Goal: Transaction & Acquisition: Purchase product/service

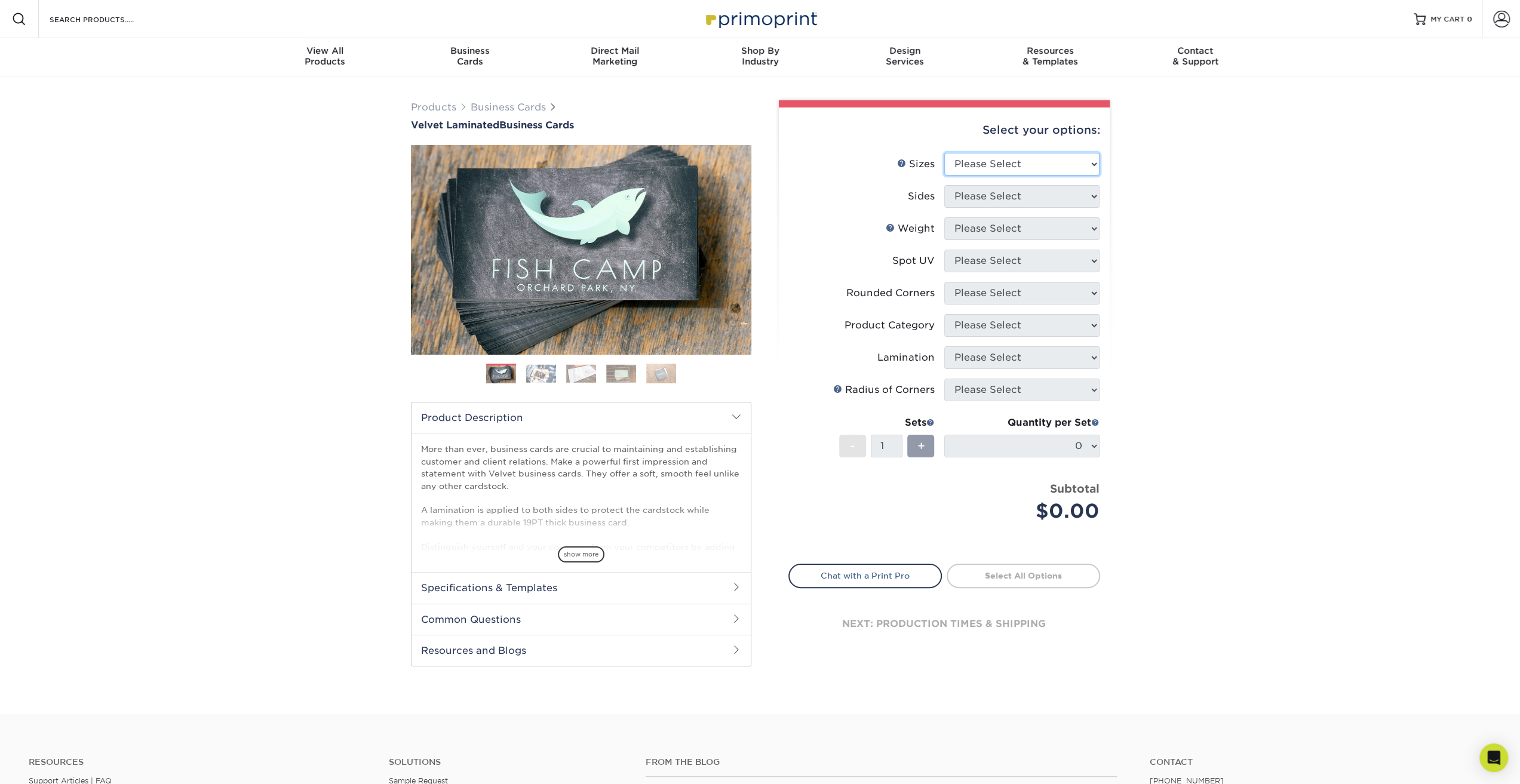
click at [1051, 158] on select "Please Select 1.5" x 3.5" - Mini 1.75" x 3.5" - Mini 2" x 2" - Square 2" x 3" -…" at bounding box center [1021, 164] width 155 height 23
select select "2.00x3.50"
click at [944, 153] on select "Please Select 1.5" x 3.5" - Mini 1.75" x 3.5" - Mini 2" x 2" - Square 2" x 3" -…" at bounding box center [1021, 164] width 155 height 23
click at [1038, 205] on select "Please Select Print Both Sides Print Front Only" at bounding box center [1021, 197] width 155 height 23
select select "13abbda7-1d64-4f25-8bb2-c179b224825d"
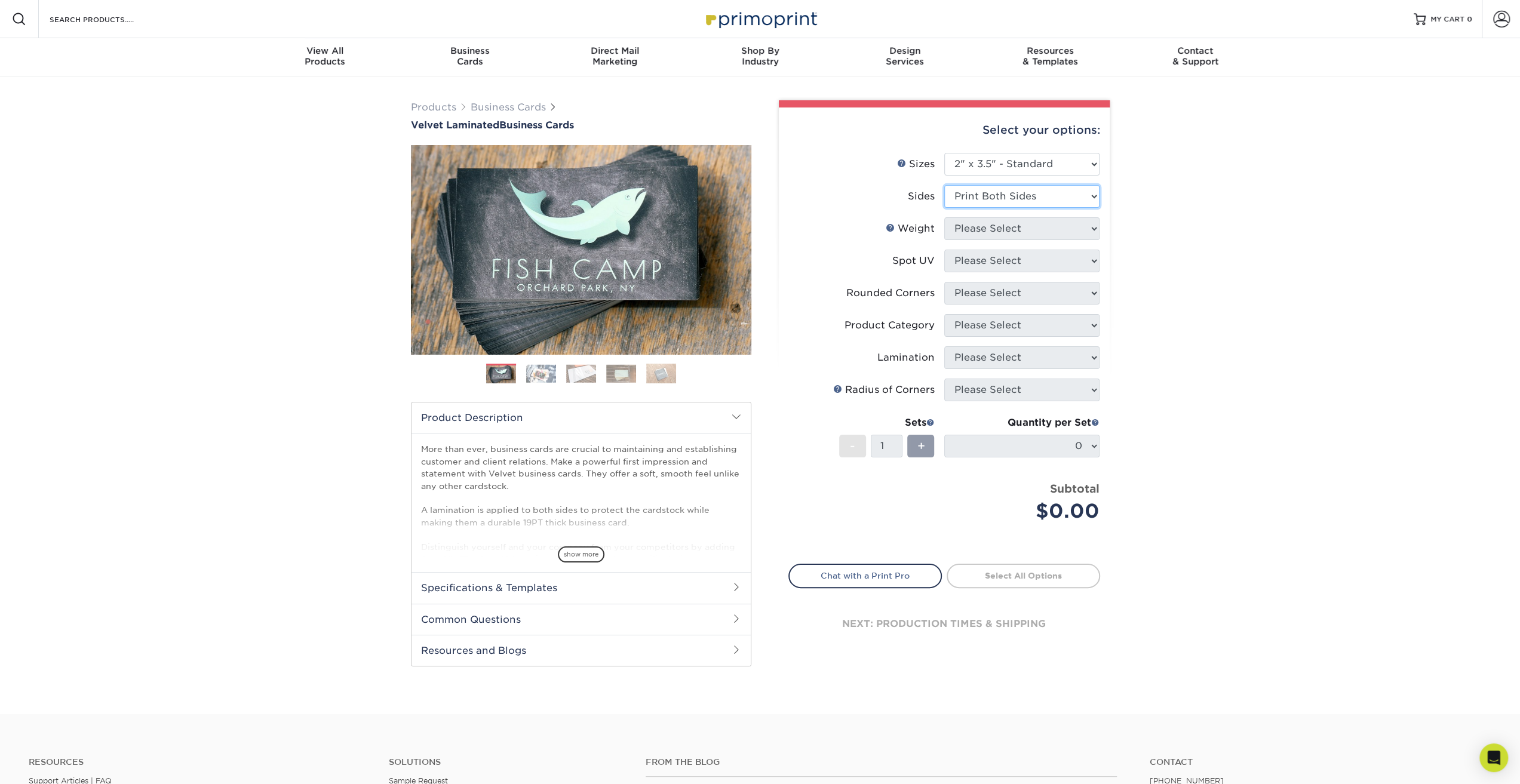
click at [944, 185] on select "Please Select Print Both Sides Print Front Only" at bounding box center [1021, 197] width 155 height 23
click at [1037, 228] on select "Please Select 16PT" at bounding box center [1021, 228] width 155 height 23
select select "16PT"
click at [944, 217] on select "Please Select 16PT" at bounding box center [1021, 228] width 155 height 23
click at [1039, 259] on select "Please Select No Spot UV Front and Back (Both Sides) Front Only Back Only" at bounding box center [1021, 261] width 155 height 23
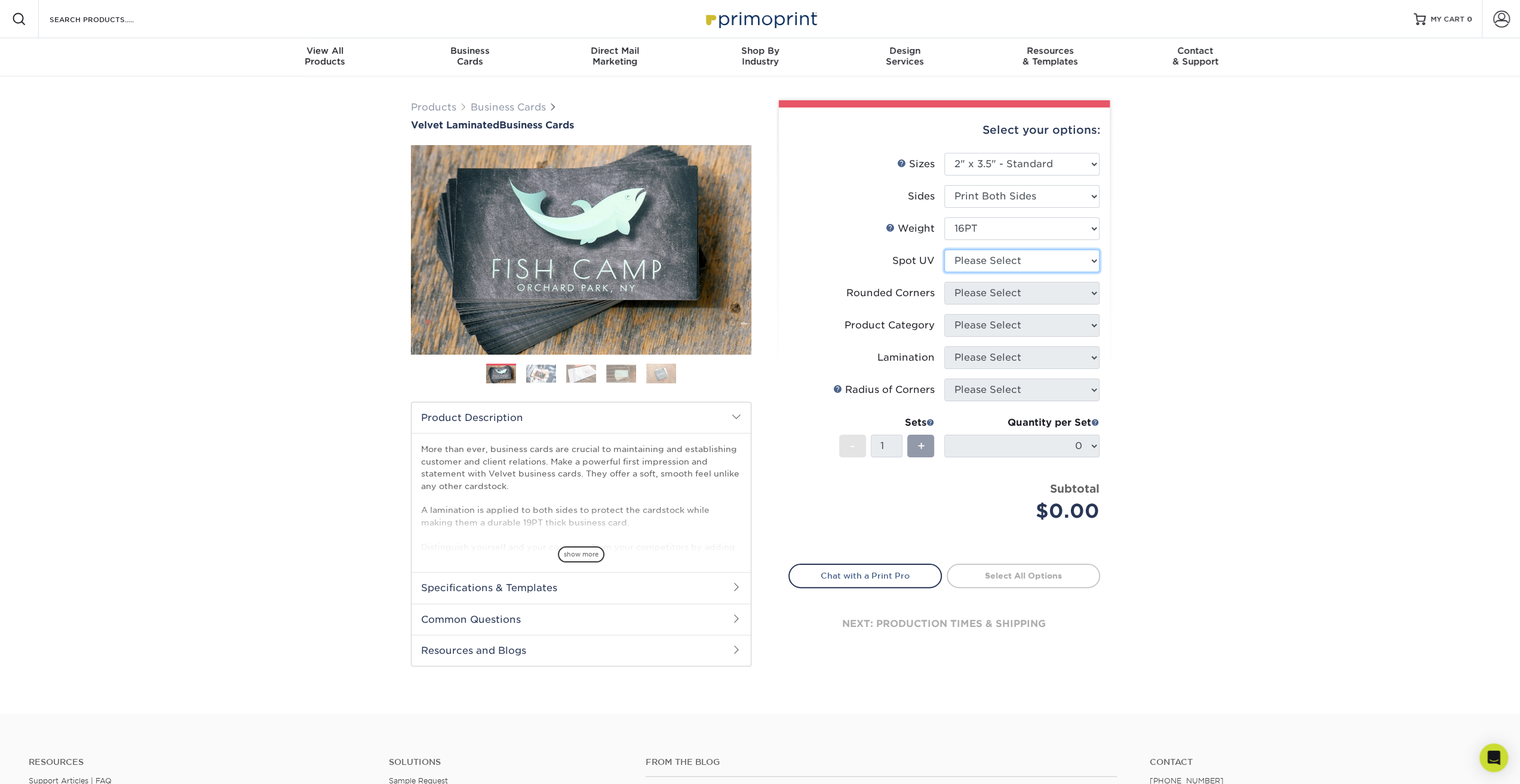
select select "0"
click at [944, 250] on select "Please Select No Spot UV Front and Back (Both Sides) Front Only Back Only" at bounding box center [1021, 261] width 155 height 23
click at [1030, 292] on select "Please Select Yes - Round 2 Corners Yes - Round 4 Corners No" at bounding box center [1021, 293] width 155 height 23
select select "7672df9e-0e0a-464d-8e1f-920c575e4da3"
click at [944, 282] on select "Please Select Yes - Round 2 Corners Yes - Round 4 Corners No" at bounding box center [1021, 293] width 155 height 23
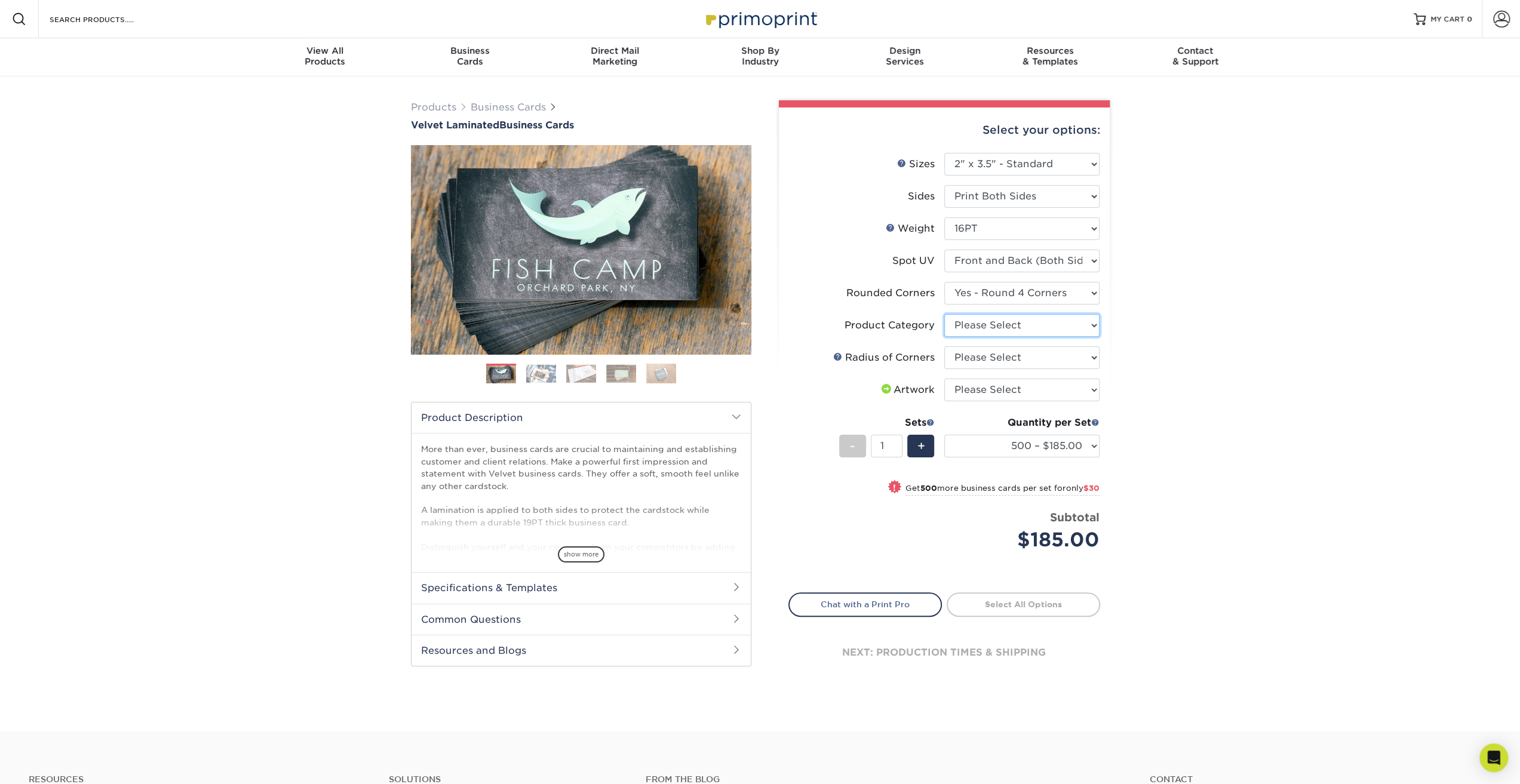
click at [1071, 324] on select "Please Select Business Cards" at bounding box center [1021, 325] width 155 height 23
select select "3b5148f1-0588-4f88-a218-97bcfdce65c1"
click at [944, 314] on select "Please Select Business Cards" at bounding box center [1021, 325] width 155 height 23
click at [1017, 358] on select "Please Select Rounded 1/8" Rounded 1/4"" at bounding box center [1021, 358] width 155 height 23
select select "589680c7-ee9a-431b-9d12-d7aeb1386a97"
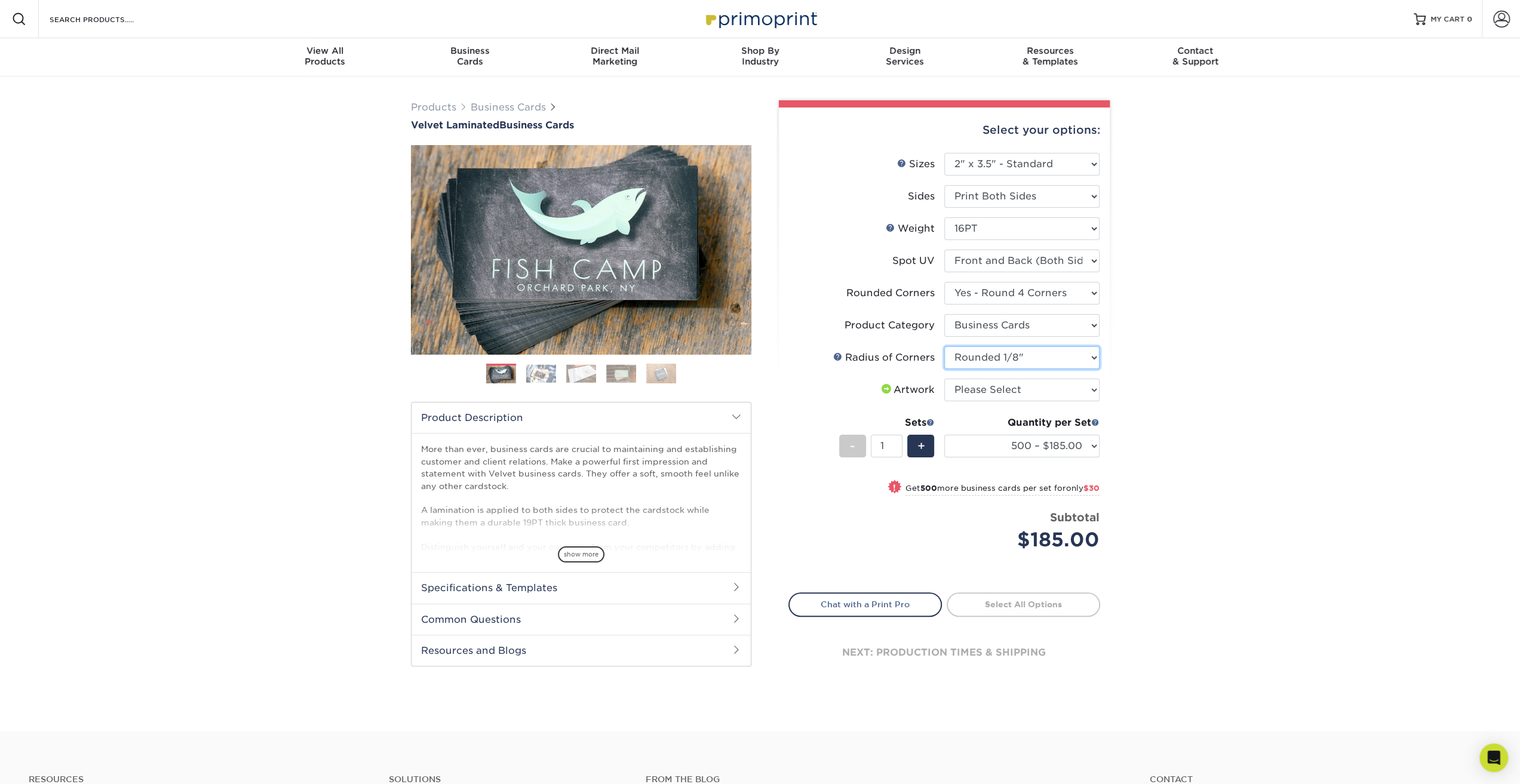
click at [944, 346] on select "Please Select Rounded 1/8" Rounded 1/4"" at bounding box center [1021, 358] width 155 height 23
click at [477, 72] on link "Business Cards" at bounding box center [470, 58] width 145 height 39
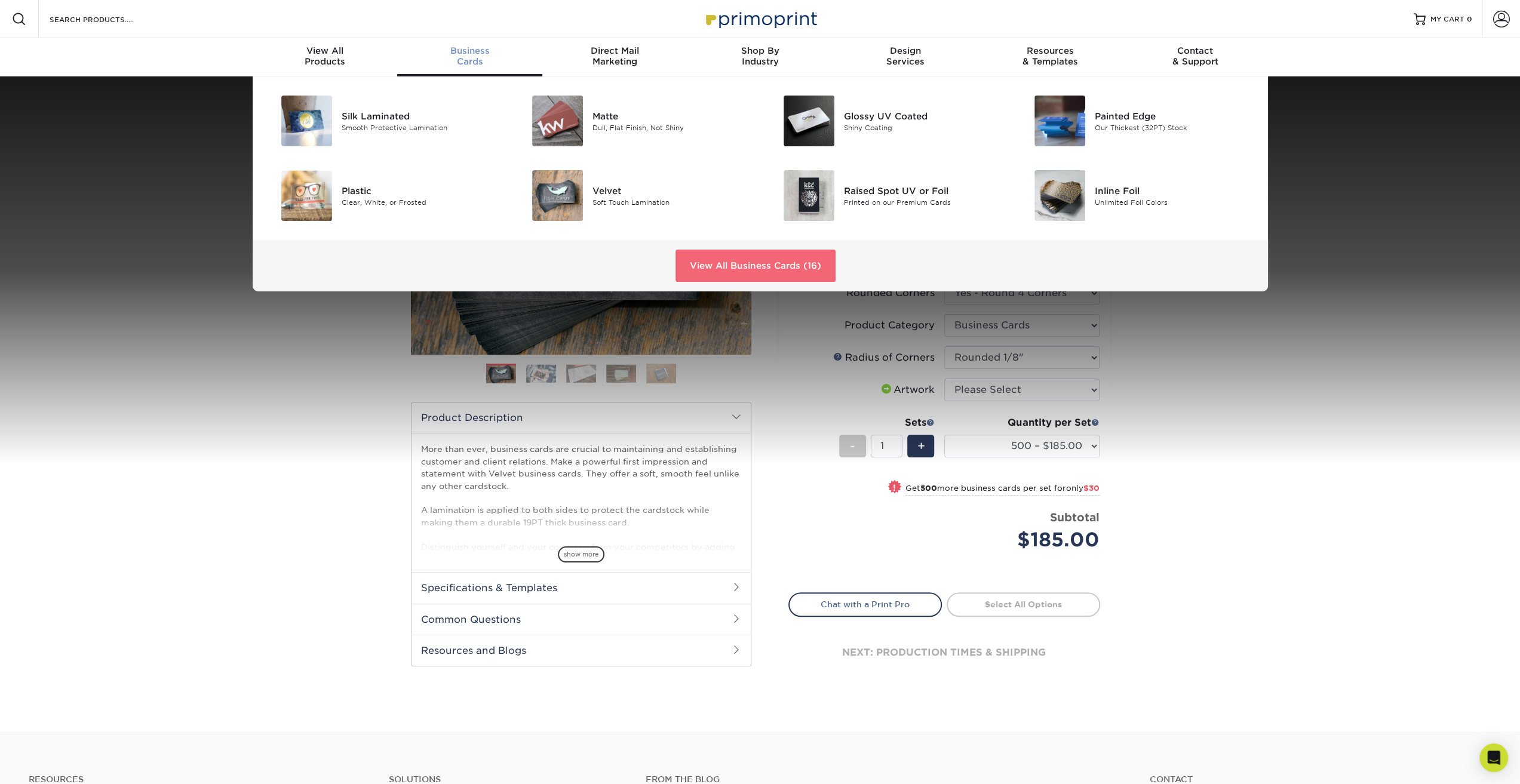
click at [797, 276] on link "View All Business Cards (16)" at bounding box center [756, 266] width 160 height 32
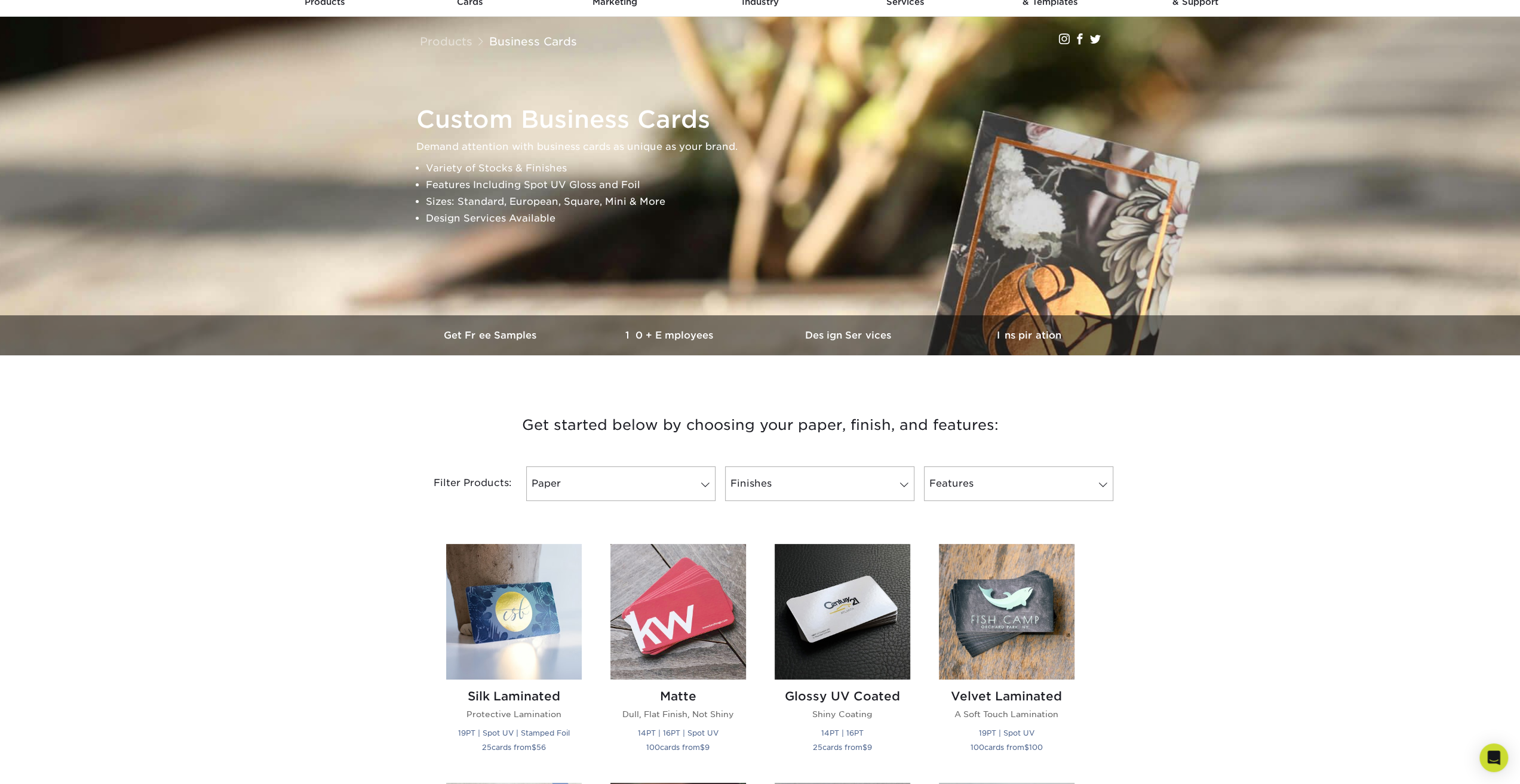
scroll to position [239, 0]
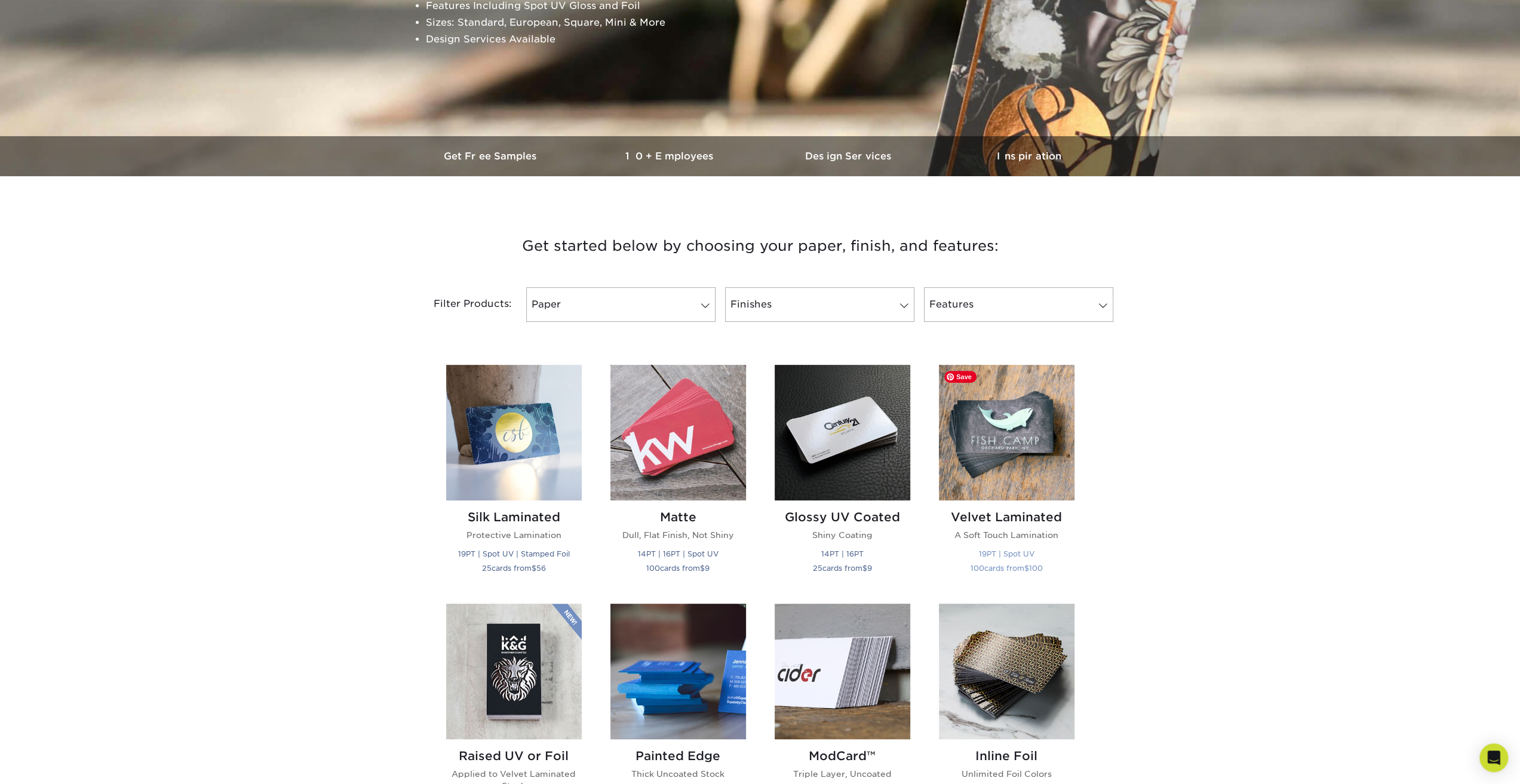
click at [1004, 471] on img at bounding box center [1007, 432] width 136 height 136
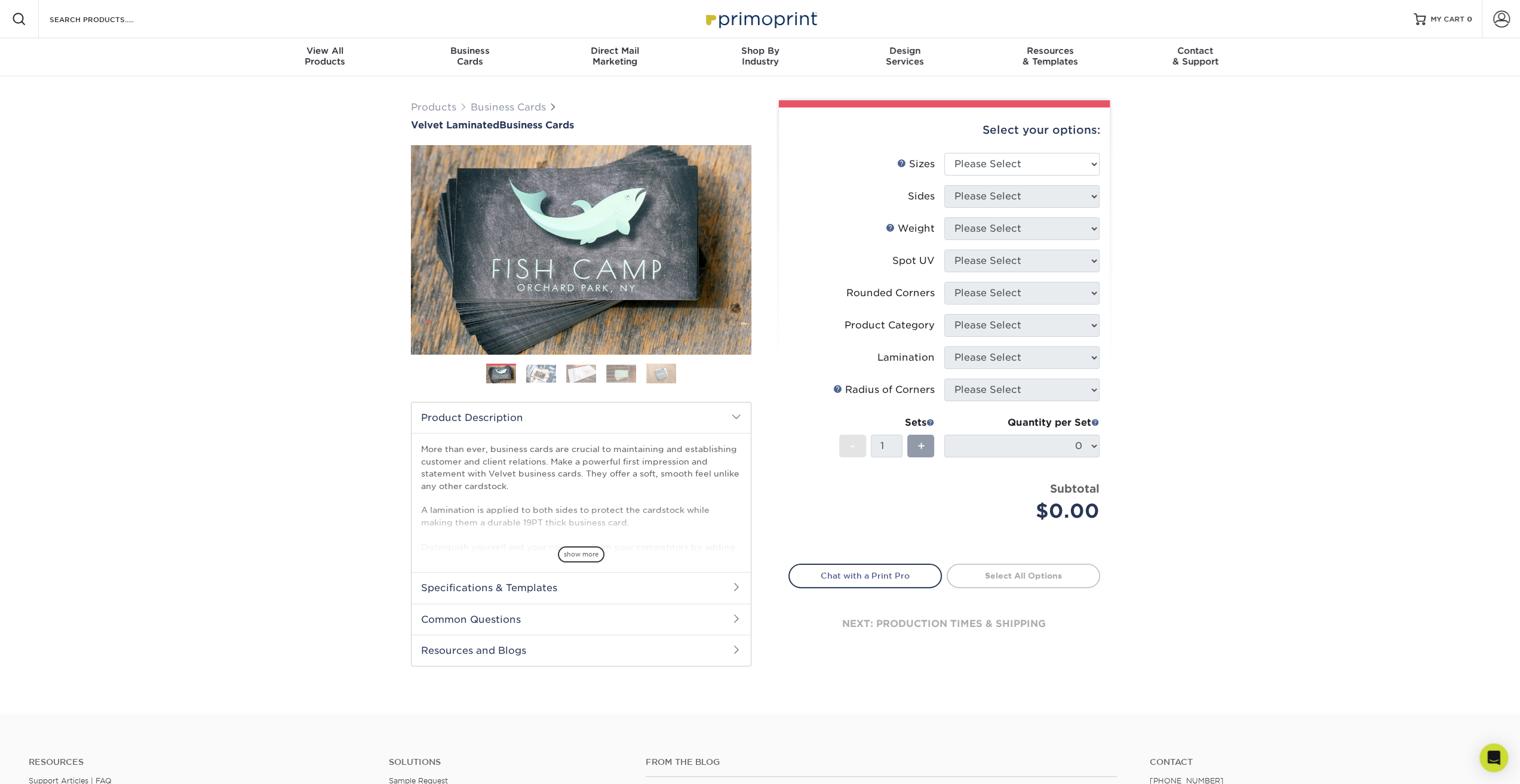
click at [536, 375] on img at bounding box center [541, 373] width 30 height 19
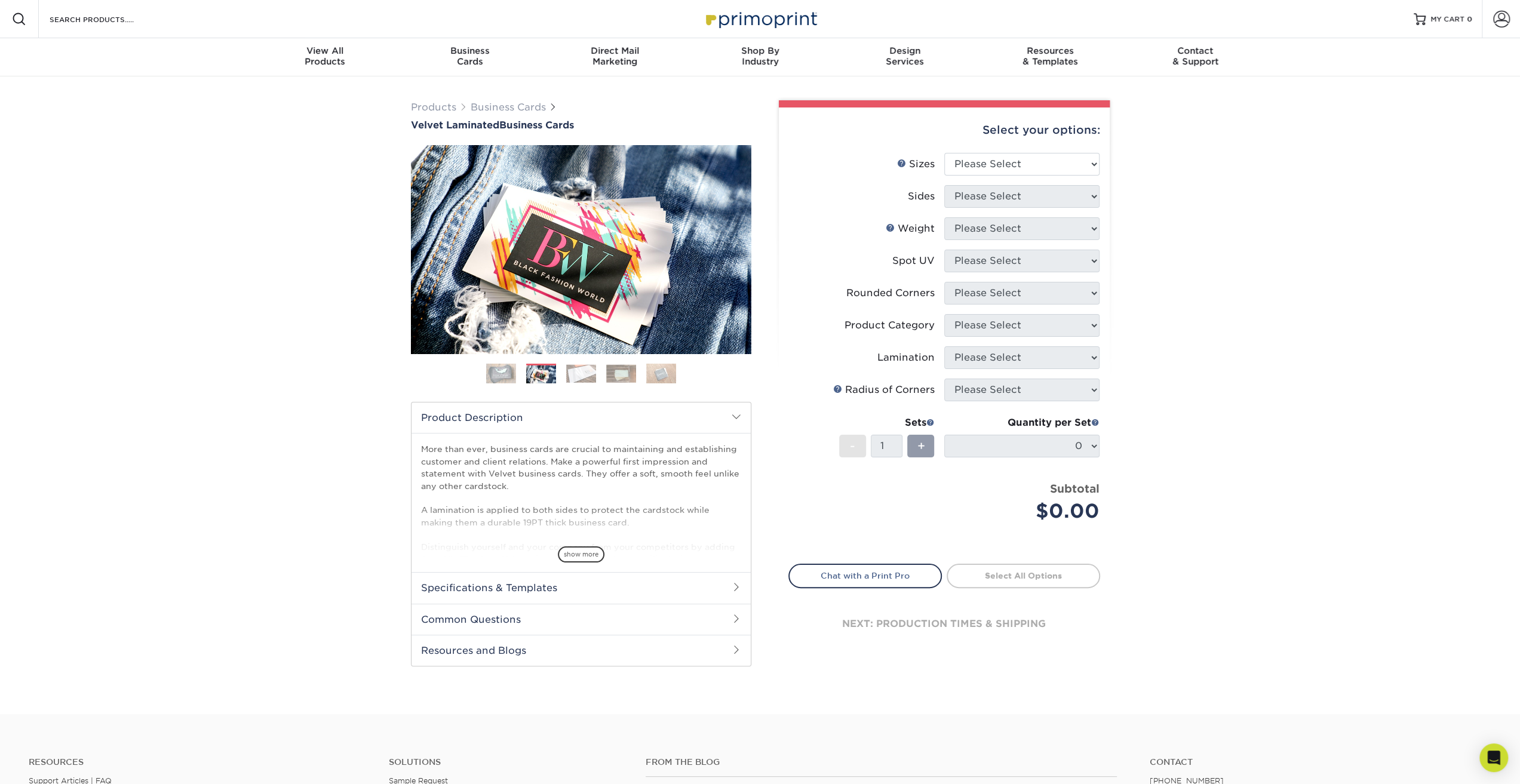
click at [595, 375] on img at bounding box center [581, 373] width 30 height 19
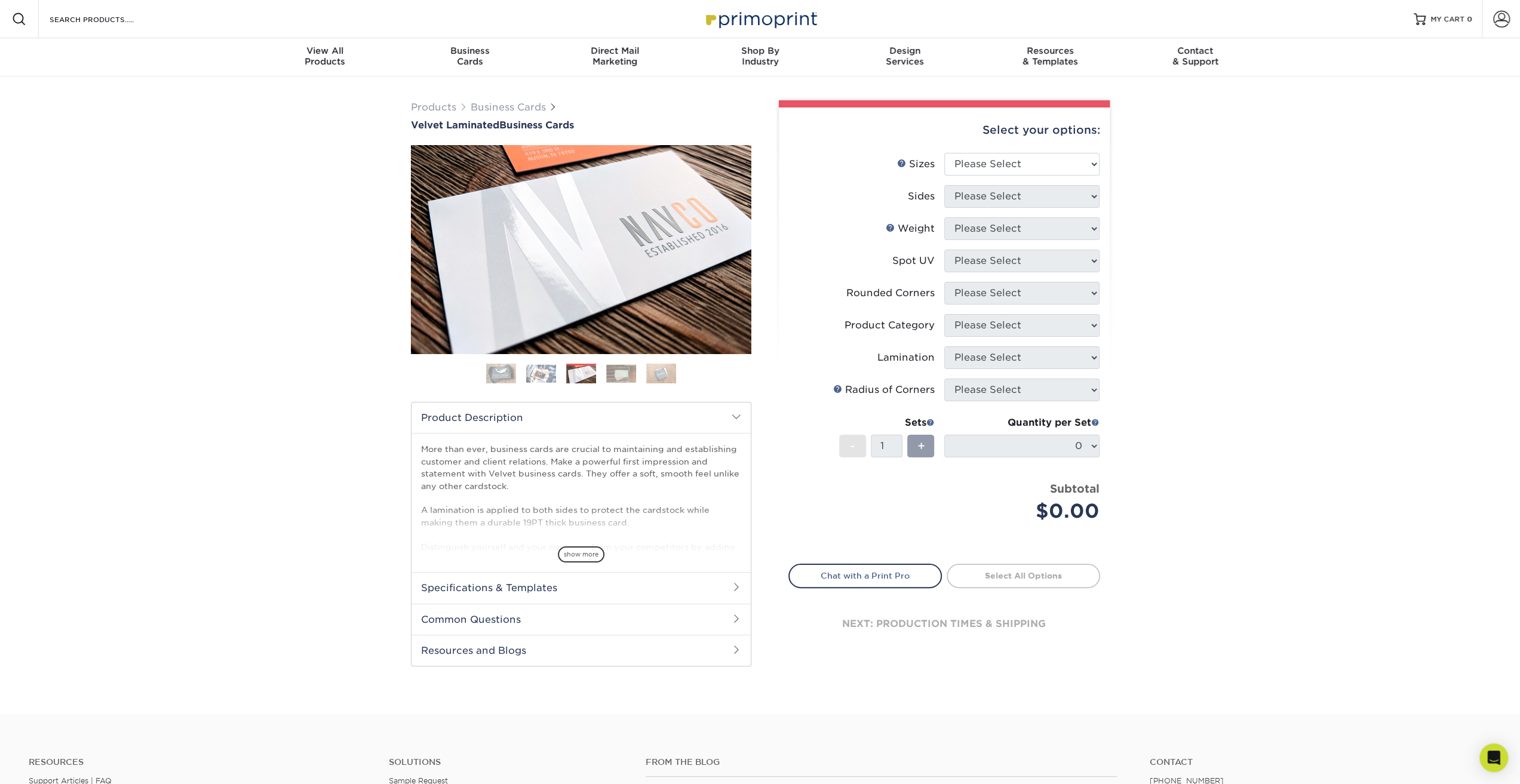
click at [619, 378] on img at bounding box center [621, 373] width 30 height 19
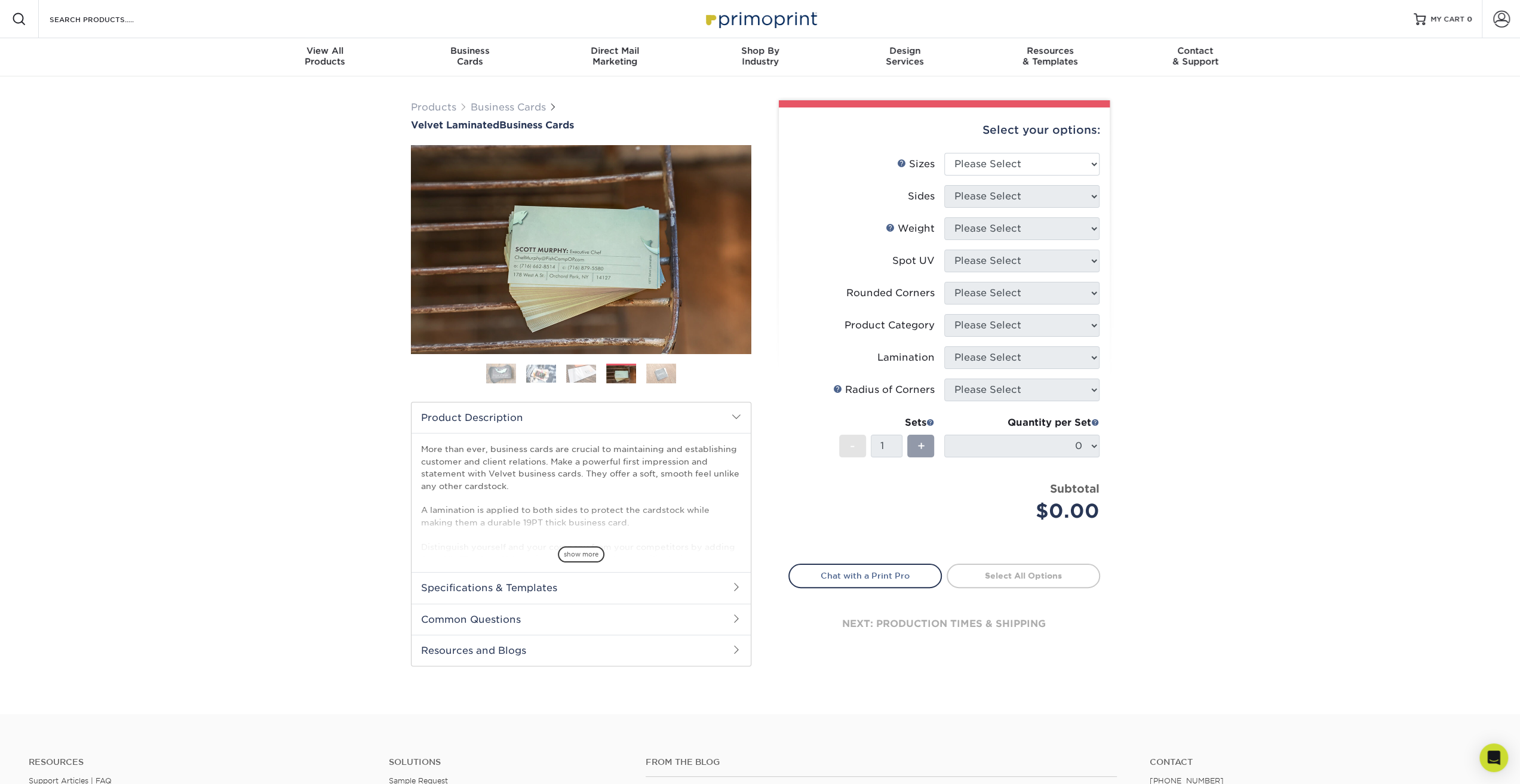
click at [656, 380] on img at bounding box center [661, 373] width 30 height 21
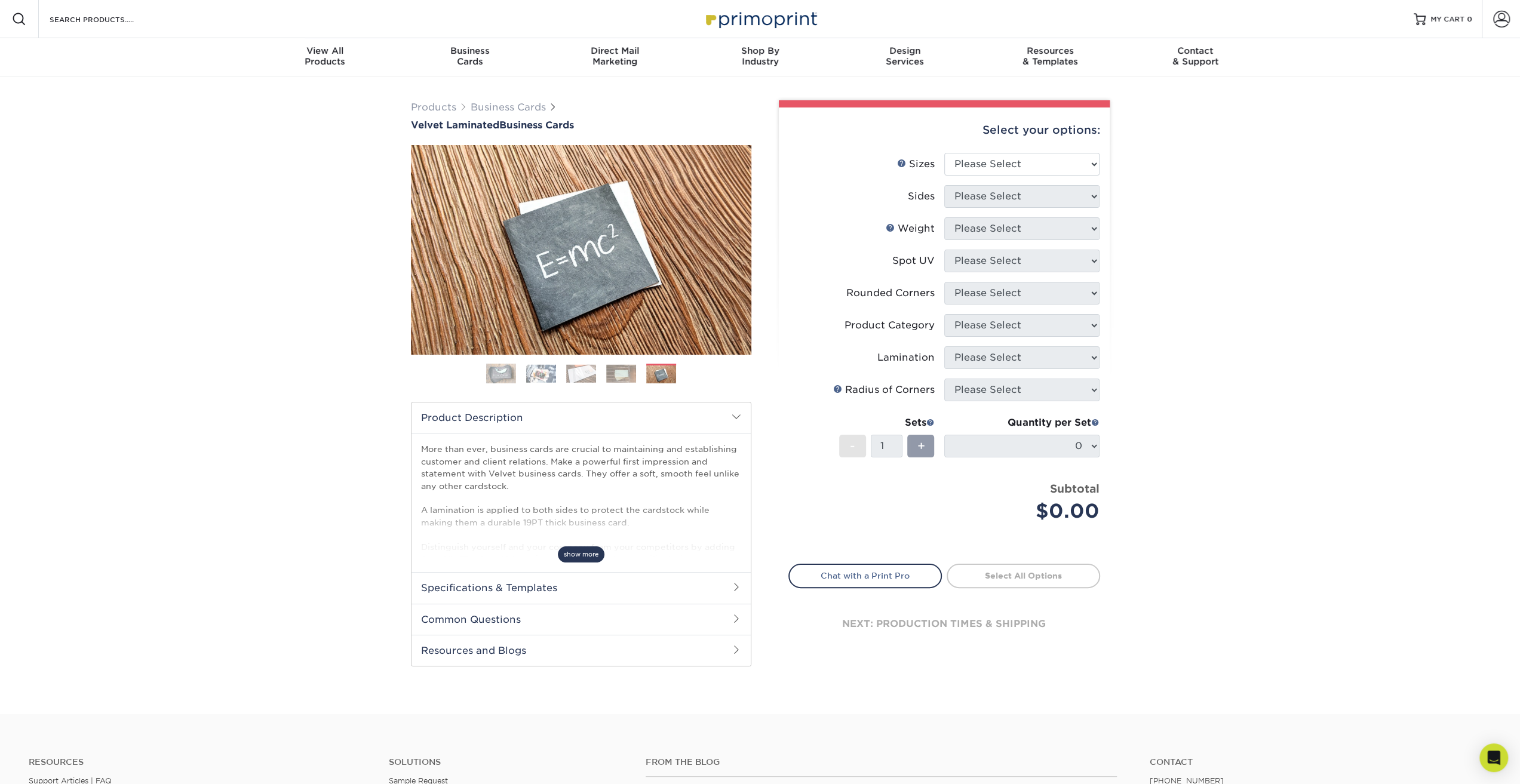
click at [591, 557] on span "show more" at bounding box center [581, 555] width 47 height 16
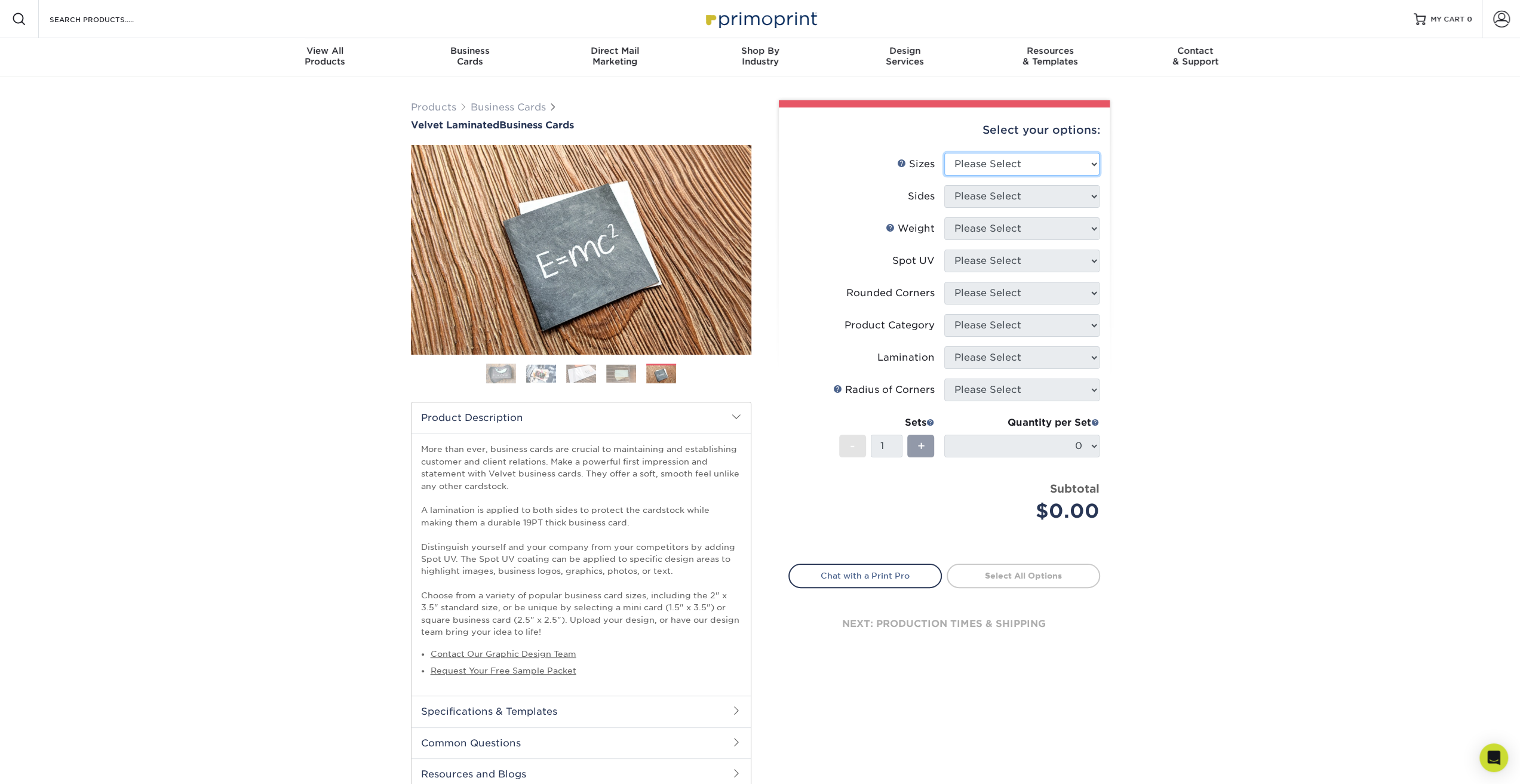
click at [1077, 170] on select "Please Select 1.5" x 3.5" - Mini 1.75" x 3.5" - Mini 2" x 2" - Square 2" x 3" -…" at bounding box center [1021, 164] width 155 height 23
select select "2.00x3.50"
click at [944, 153] on select "Please Select 1.5" x 3.5" - Mini 1.75" x 3.5" - Mini 2" x 2" - Square 2" x 3" -…" at bounding box center [1021, 164] width 155 height 23
click at [1033, 199] on select "Please Select Print Both Sides Print Front Only" at bounding box center [1021, 197] width 155 height 23
select select "13abbda7-1d64-4f25-8bb2-c179b224825d"
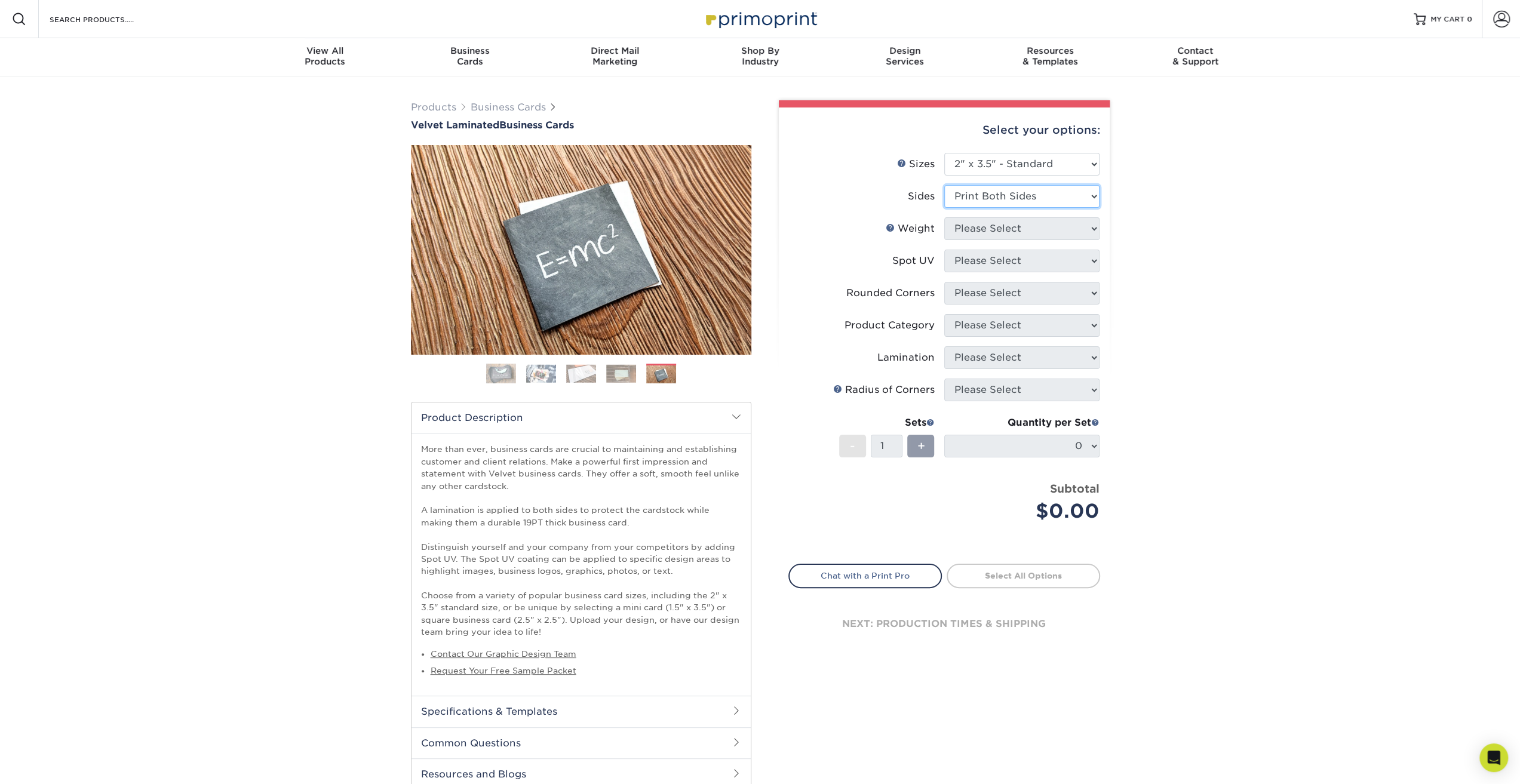
click at [944, 185] on select "Please Select Print Both Sides Print Front Only" at bounding box center [1021, 197] width 155 height 23
click at [1035, 230] on select "Please Select 16PT" at bounding box center [1021, 228] width 155 height 23
select select "16PT"
click at [944, 217] on select "Please Select 16PT" at bounding box center [1021, 228] width 155 height 23
click at [1010, 256] on select "Please Select No Spot UV Front and Back (Both Sides) Front Only Back Only" at bounding box center [1021, 261] width 155 height 23
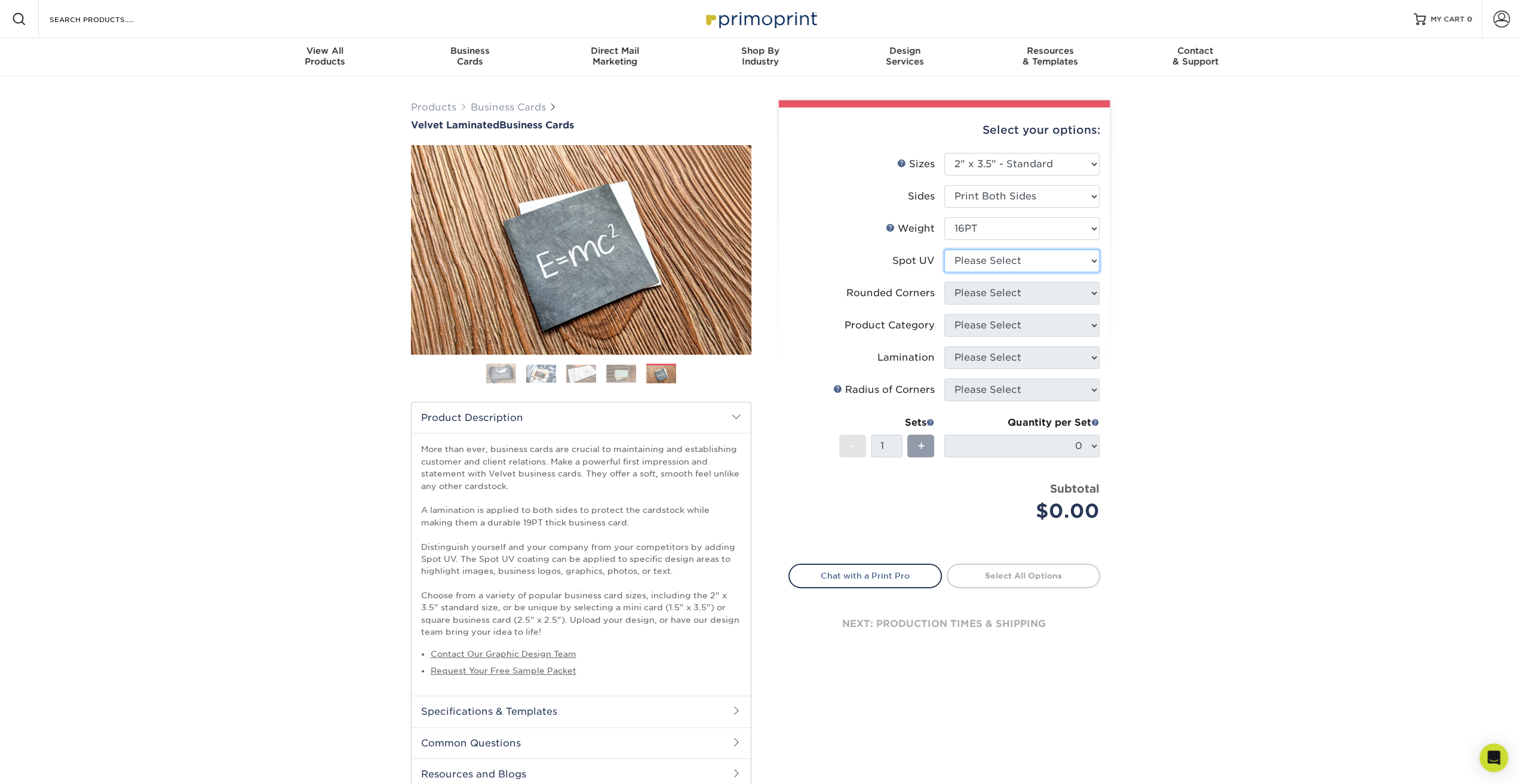
select select "0"
click at [944, 250] on select "Please Select No Spot UV Front and Back (Both Sides) Front Only Back Only" at bounding box center [1021, 261] width 155 height 23
click at [1001, 298] on select "Please Select Yes - Round 2 Corners Yes - Round 4 Corners No" at bounding box center [1021, 293] width 155 height 23
select select "7672df9e-0e0a-464d-8e1f-920c575e4da3"
click at [944, 282] on select "Please Select Yes - Round 2 Corners Yes - Round 4 Corners No" at bounding box center [1021, 293] width 155 height 23
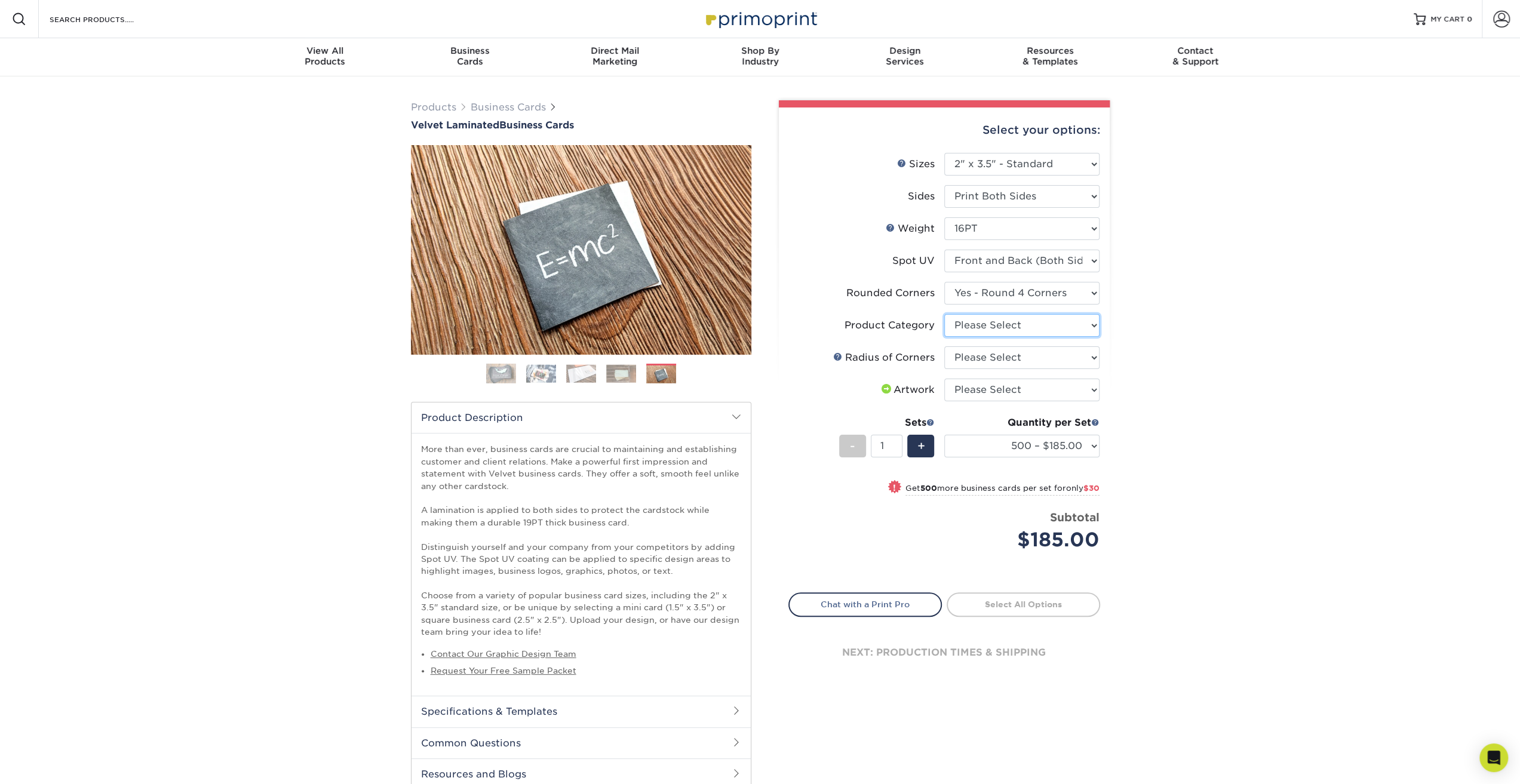
click at [1068, 326] on select "Please Select Business Cards" at bounding box center [1021, 325] width 155 height 23
select select "3b5148f1-0588-4f88-a218-97bcfdce65c1"
click at [944, 314] on select "Please Select Business Cards" at bounding box center [1021, 325] width 155 height 23
click at [1049, 361] on select "Please Select Rounded 1/8" Rounded 1/4"" at bounding box center [1021, 358] width 155 height 23
select select "589680c7-ee9a-431b-9d12-d7aeb1386a97"
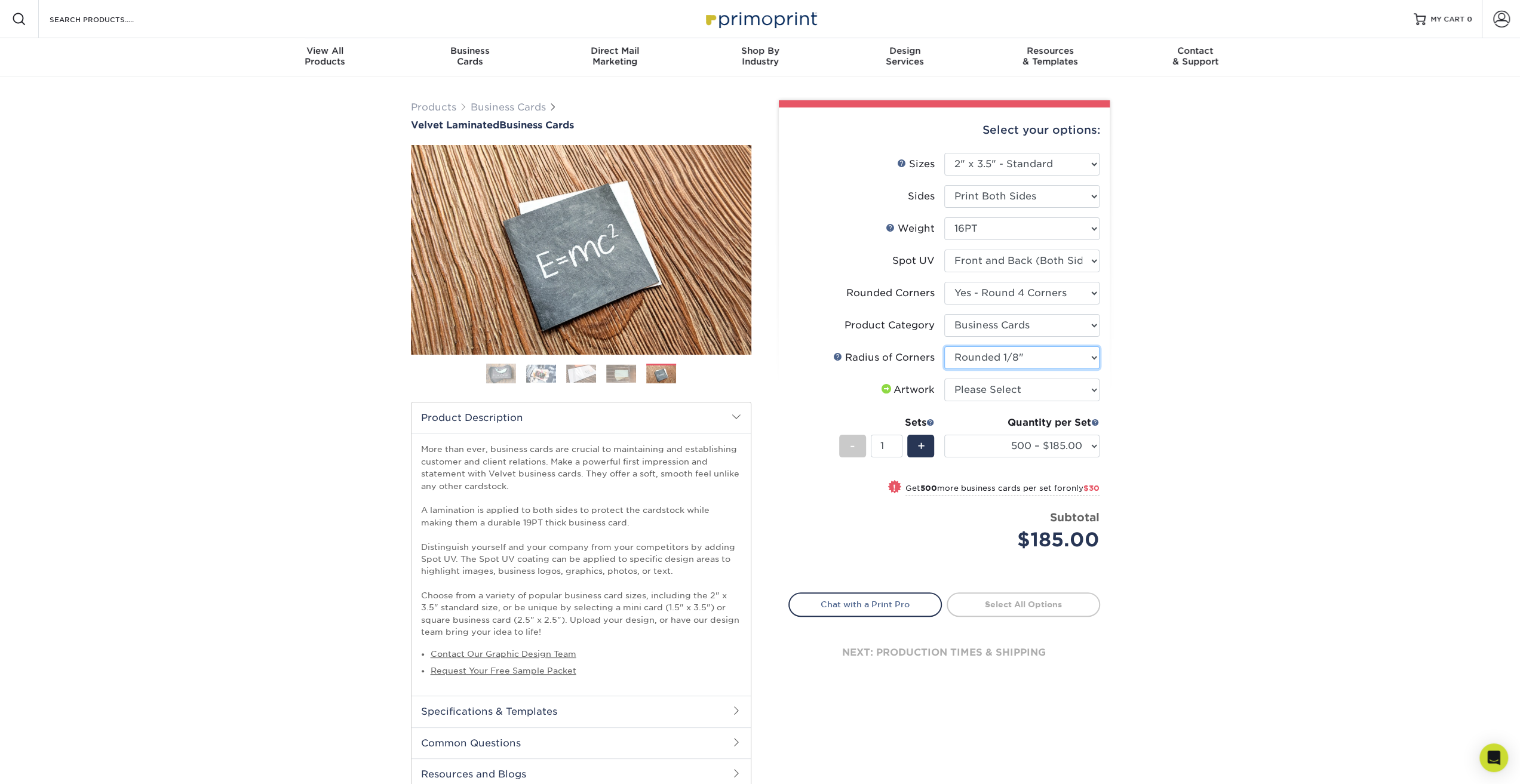
click at [944, 346] on select "Please Select Rounded 1/8" Rounded 1/4"" at bounding box center [1021, 358] width 155 height 23
click at [924, 443] on div "+" at bounding box center [921, 446] width 27 height 23
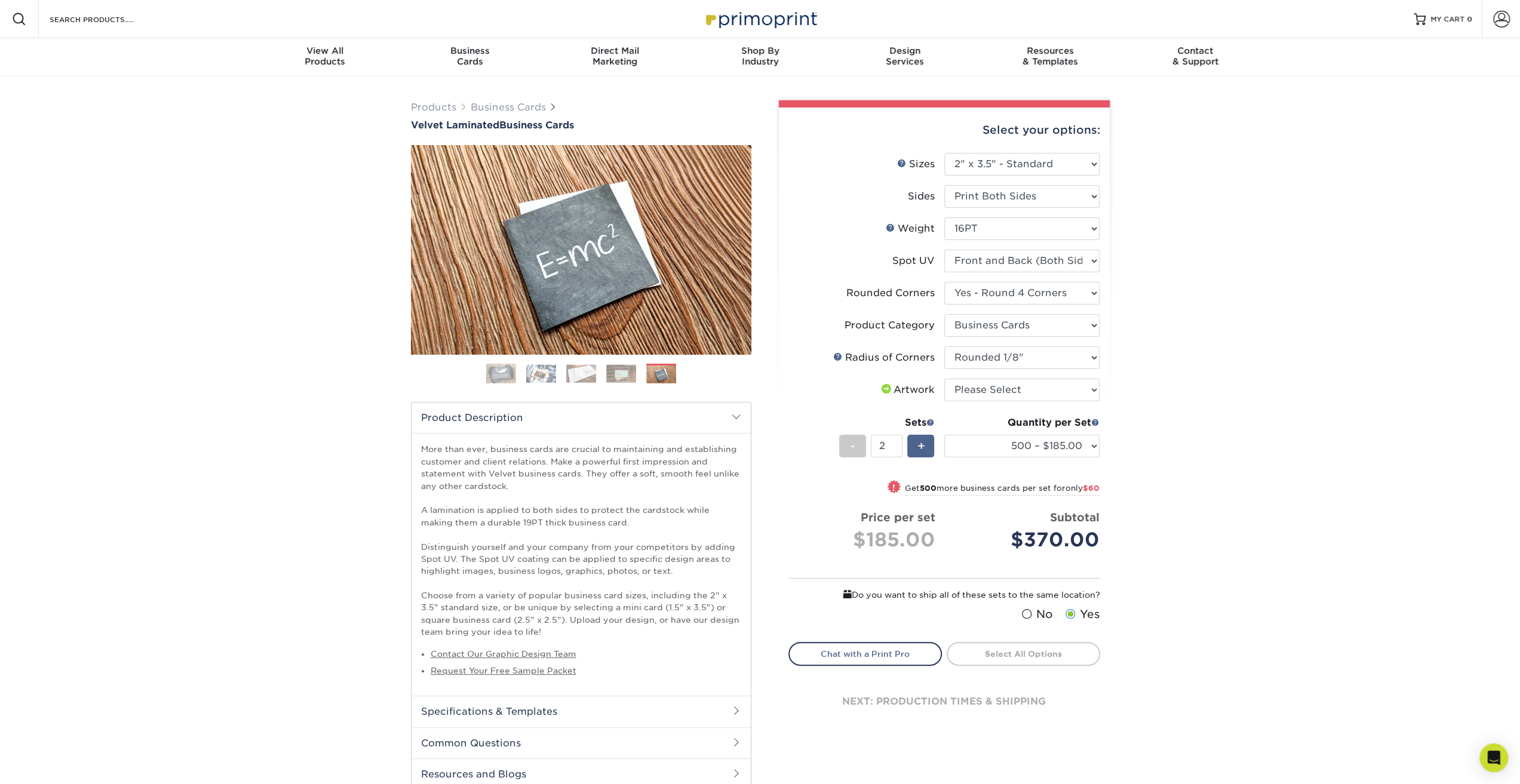
click at [914, 449] on div "+" at bounding box center [921, 446] width 27 height 23
click at [855, 447] on div "-" at bounding box center [852, 446] width 27 height 23
type input "1"
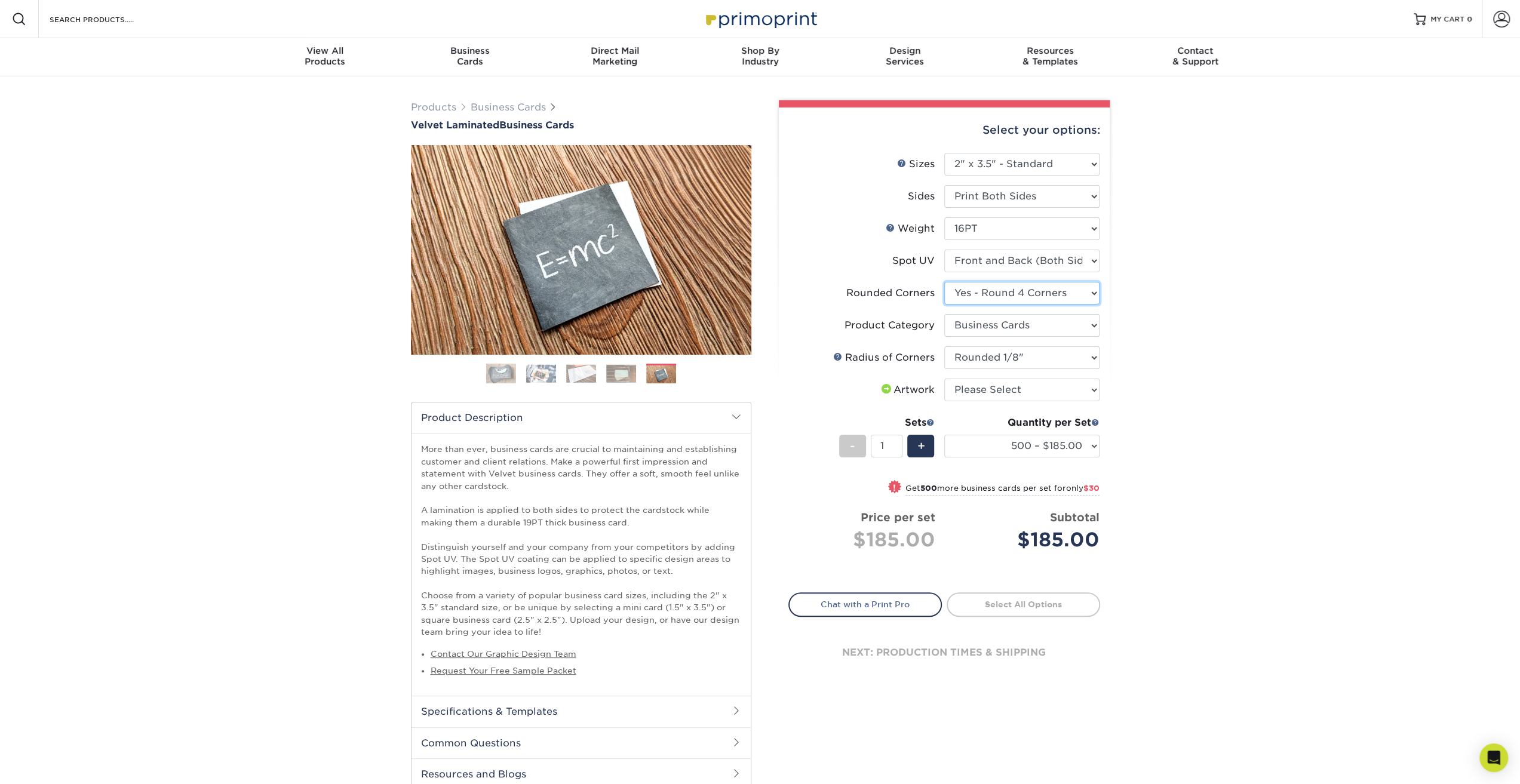
click at [1089, 299] on select "Please Select Yes - Round 2 Corners Yes - Round 4 Corners No" at bounding box center [1021, 293] width 155 height 23
select select "76a3b848-63b4-4449-aad1-d9e81d5a60f5"
click at [944, 282] on select "Please Select Yes - Round 2 Corners Yes - Round 4 Corners No" at bounding box center [1021, 293] width 155 height 23
select select "-1"
click at [1077, 293] on select "Please Select Yes - Round 2 Corners Yes - Round 4 Corners No" at bounding box center [1021, 293] width 155 height 23
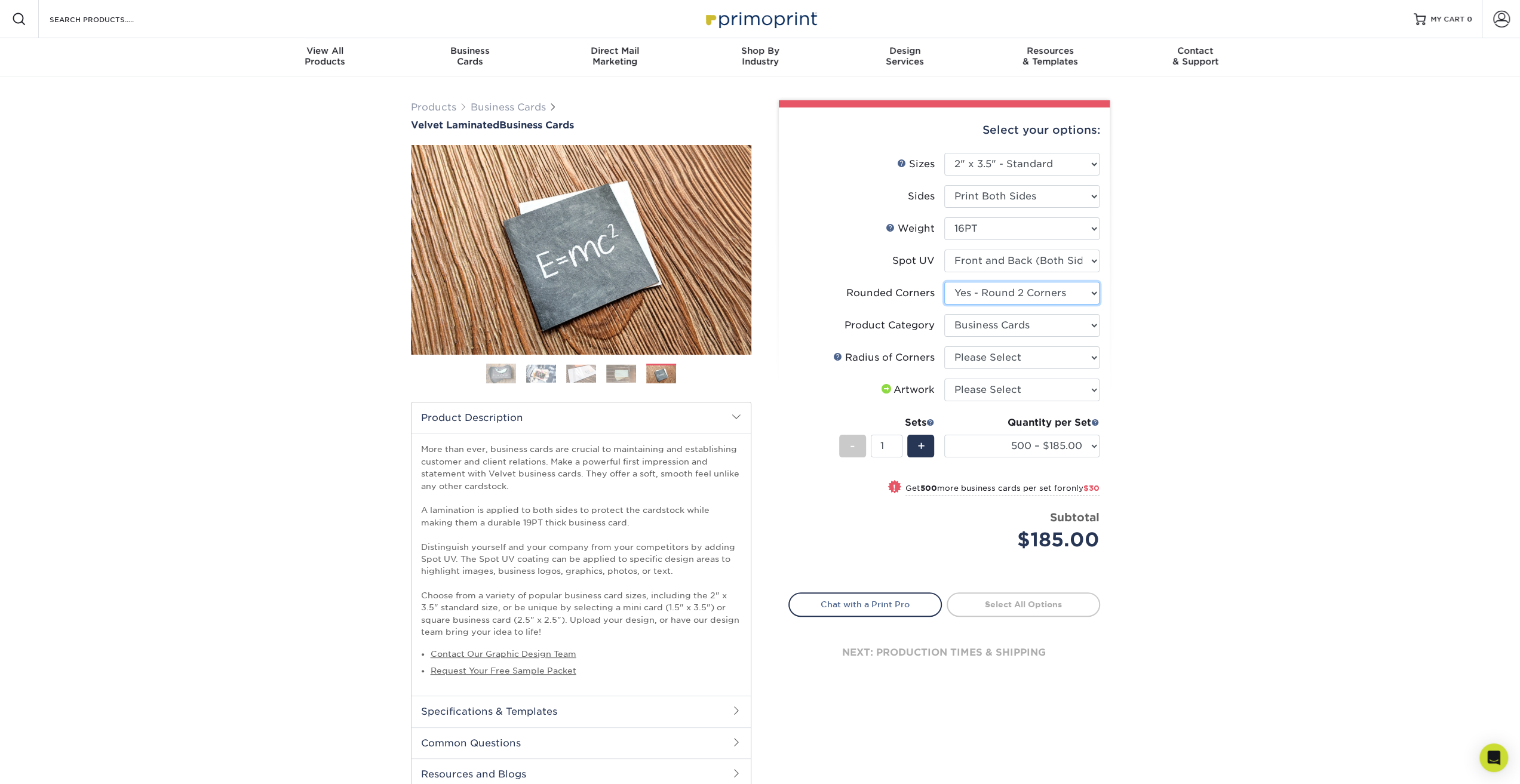
select select "7672df9e-0e0a-464d-8e1f-920c575e4da3"
click at [944, 282] on select "Please Select Yes - Round 2 Corners Yes - Round 4 Corners No" at bounding box center [1021, 293] width 155 height 23
click at [1088, 446] on select "500 – $185.00 1000 – $215.00 2500 – $518.00 5000 – $869.00 10000 – $1557.00" at bounding box center [1021, 446] width 155 height 23
select select "1000 – $215.00"
click at [944, 435] on select "500 – $185.00 1000 – $215.00 2500 – $518.00 5000 – $869.00 10000 – $1557.00" at bounding box center [1021, 446] width 155 height 23
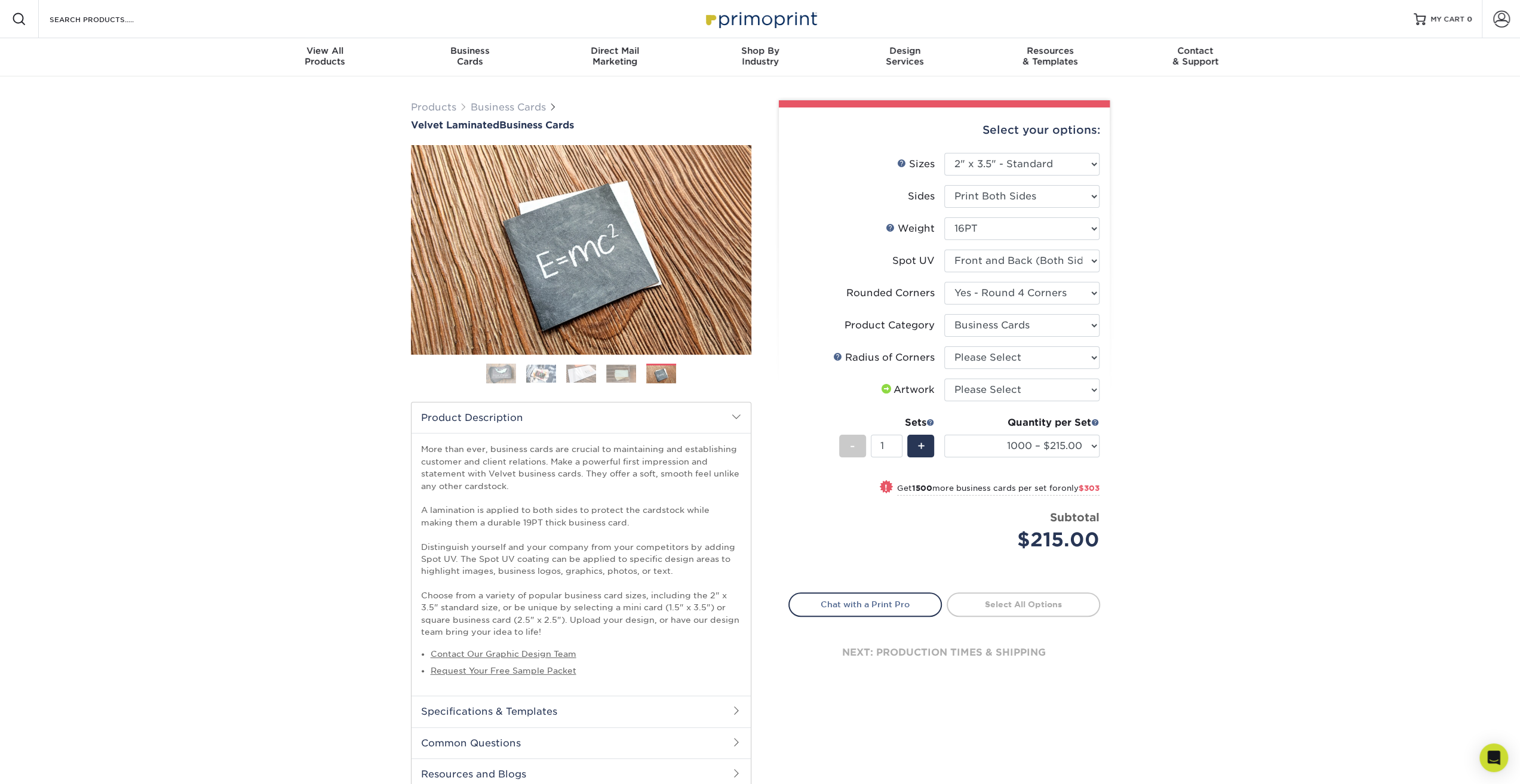
click at [1214, 463] on div "Products Business Cards Velvet Laminated Business Cards Previous Next" at bounding box center [760, 457] width 1520 height 761
